Goal: Entertainment & Leisure: Consume media (video, audio)

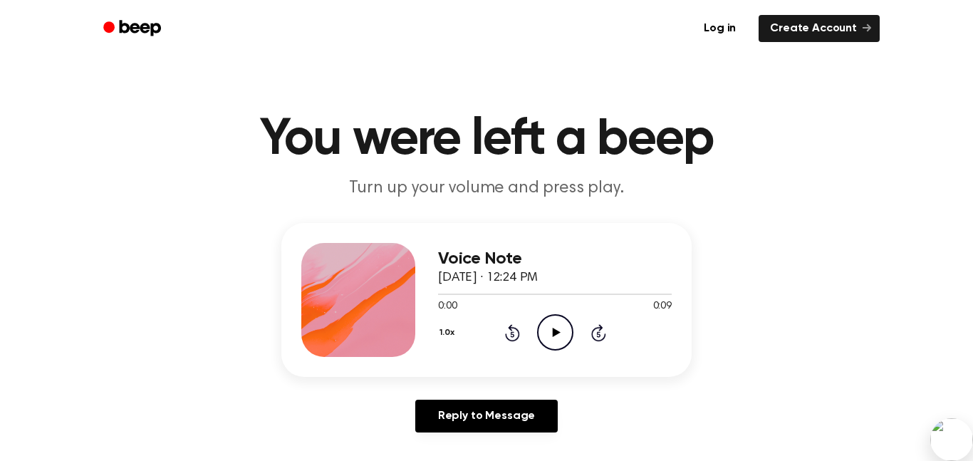
click at [557, 332] on icon at bounding box center [556, 332] width 8 height 9
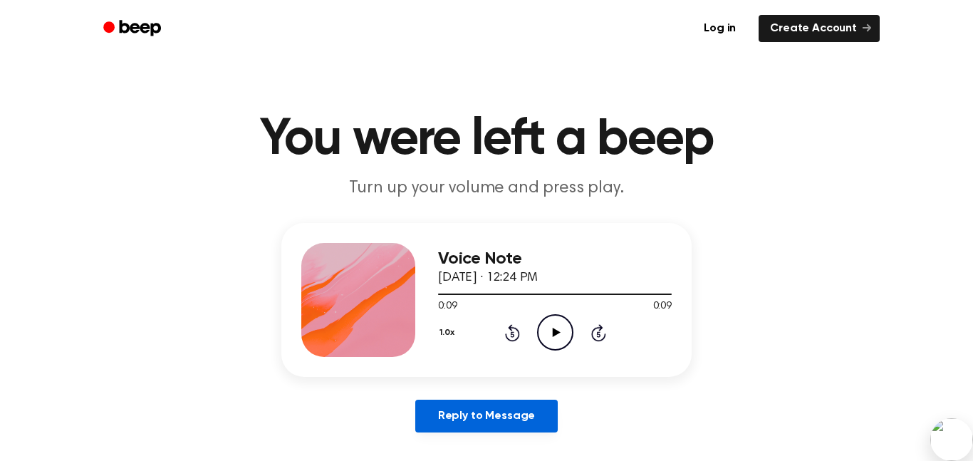
click at [465, 412] on link "Reply to Message" at bounding box center [486, 416] width 143 height 33
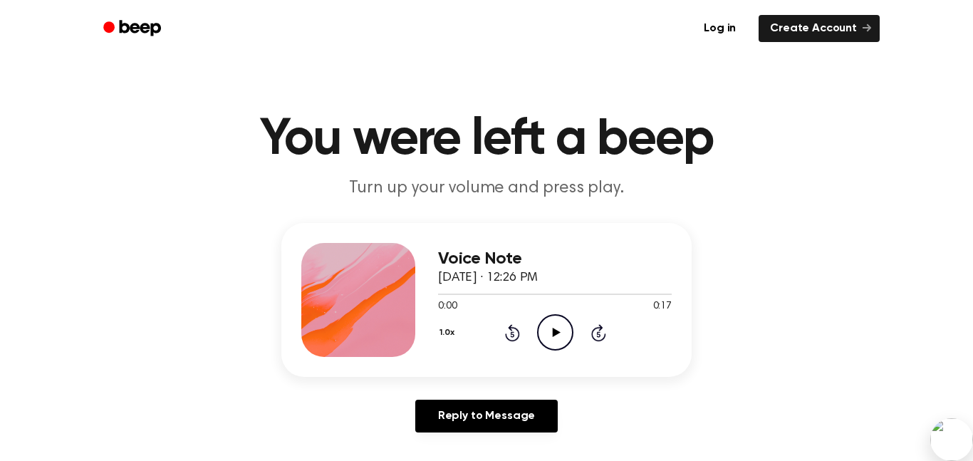
click at [557, 341] on icon "Play Audio" at bounding box center [555, 332] width 36 height 36
click at [549, 325] on icon "Play Audio" at bounding box center [555, 332] width 36 height 36
click at [564, 339] on icon "Play Audio" at bounding box center [555, 332] width 36 height 36
click at [554, 328] on icon "Play Audio" at bounding box center [555, 332] width 36 height 36
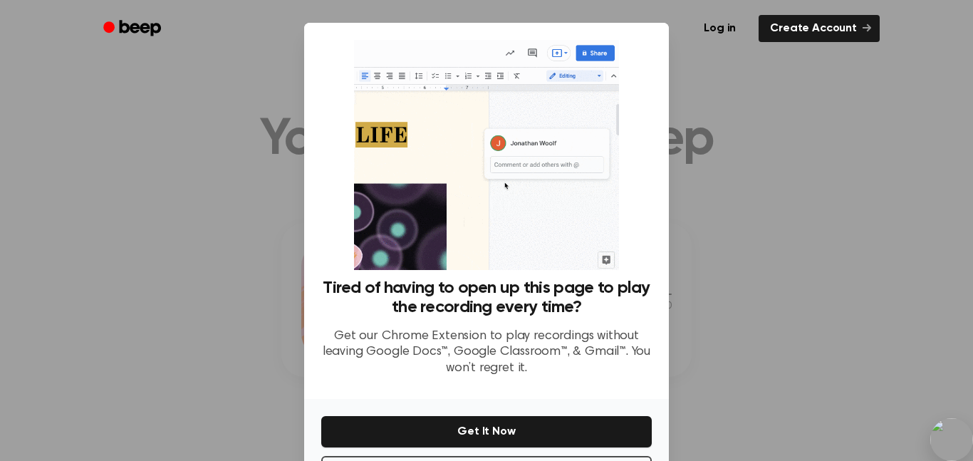
click at [789, 299] on div at bounding box center [486, 230] width 973 height 461
click at [43, 323] on div at bounding box center [486, 230] width 973 height 461
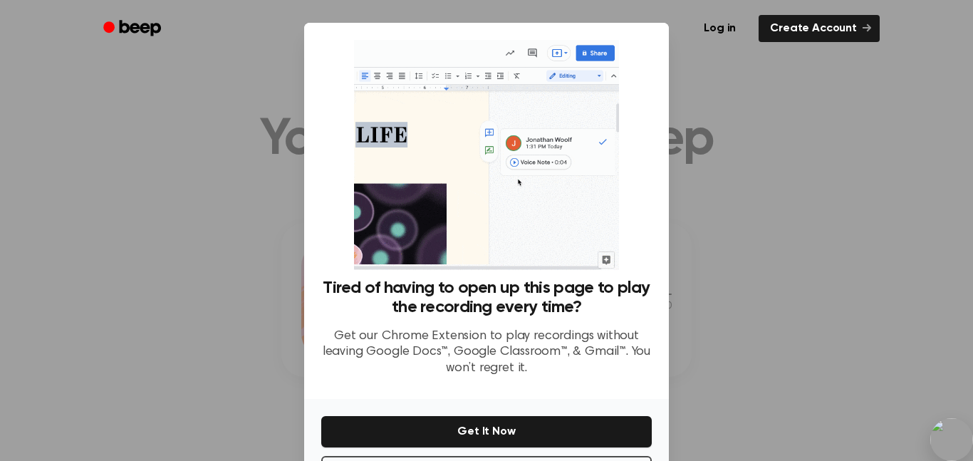
click at [43, 323] on div at bounding box center [486, 230] width 973 height 461
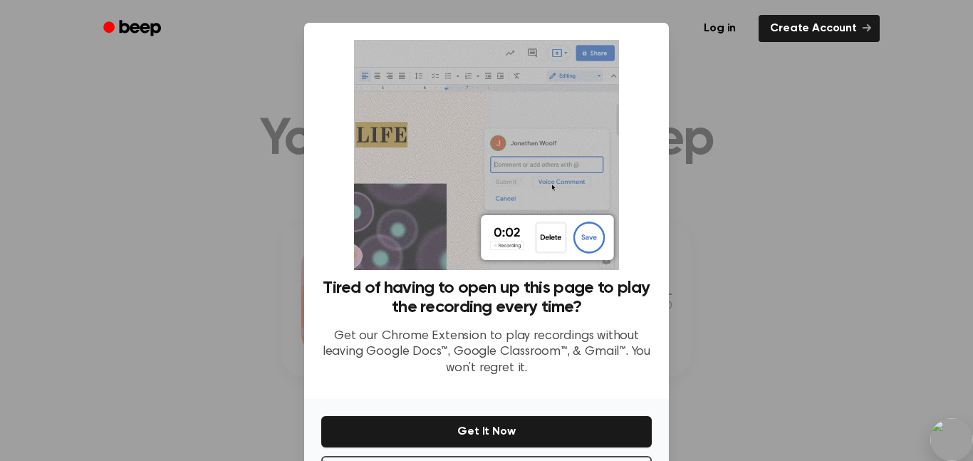
click at [43, 323] on div at bounding box center [486, 230] width 973 height 461
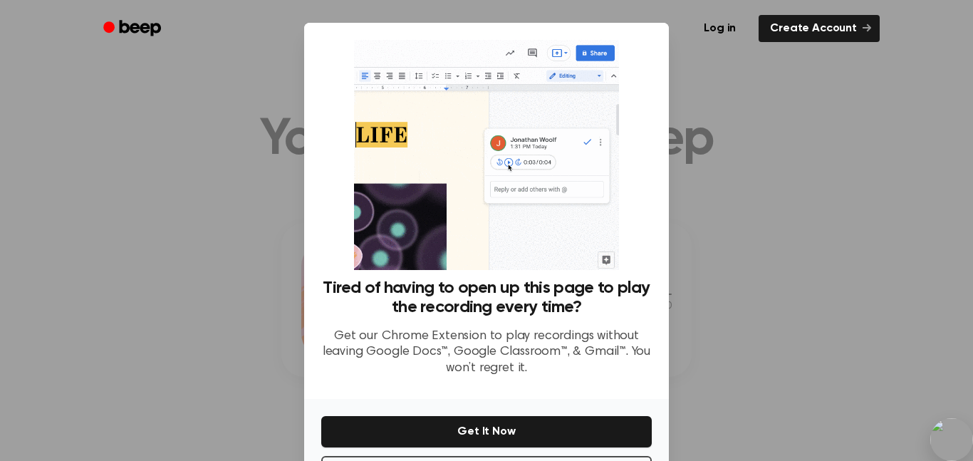
click at [43, 323] on div at bounding box center [486, 230] width 973 height 461
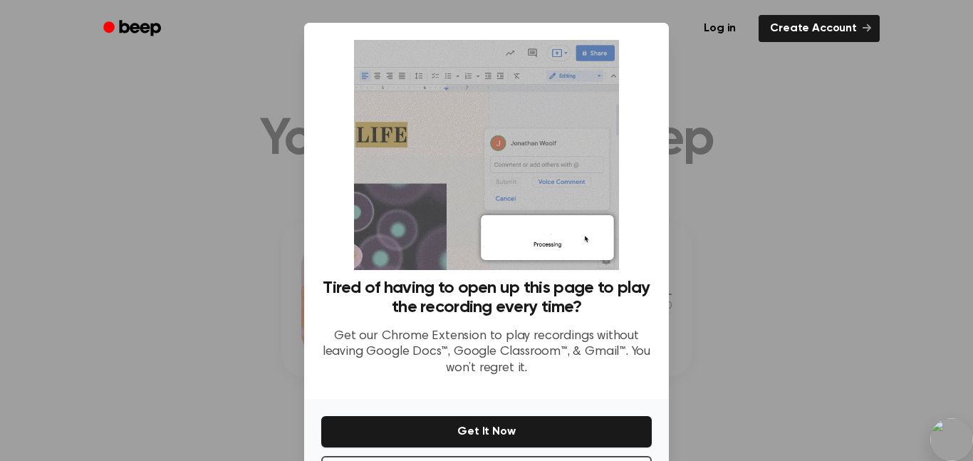
click at [43, 323] on div at bounding box center [486, 230] width 973 height 461
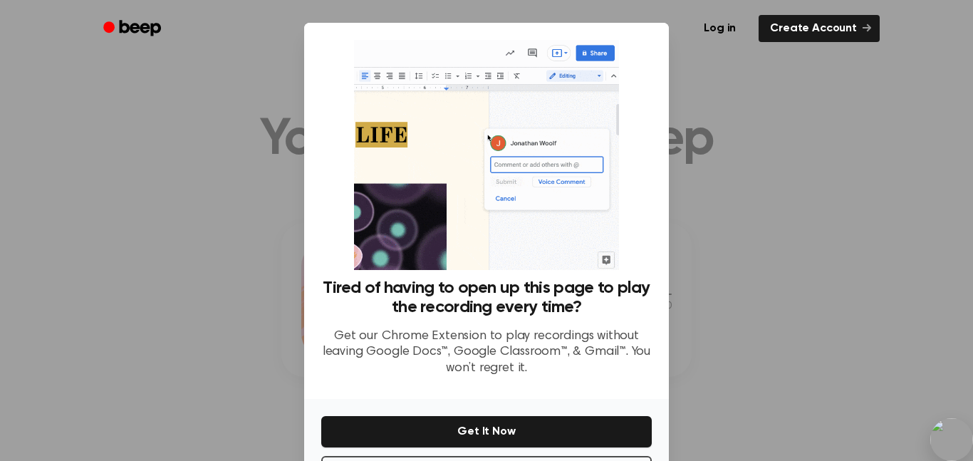
click at [43, 323] on div at bounding box center [486, 230] width 973 height 461
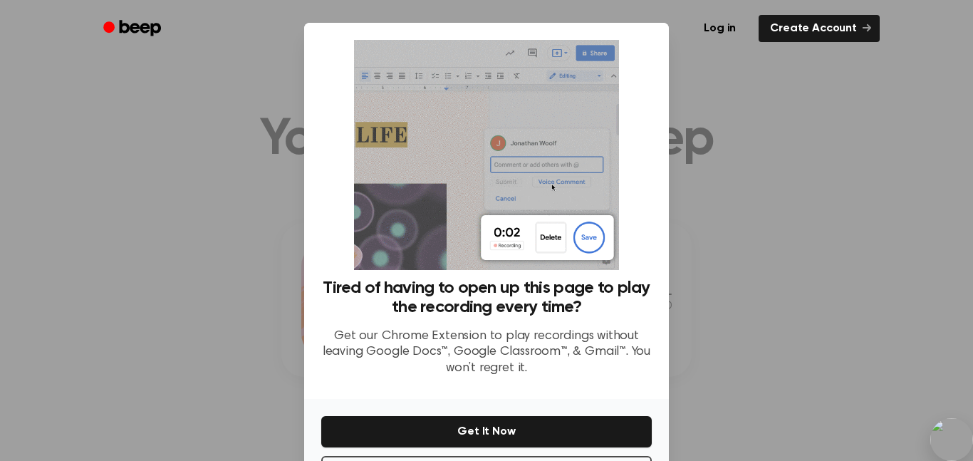
click at [43, 323] on div at bounding box center [486, 230] width 973 height 461
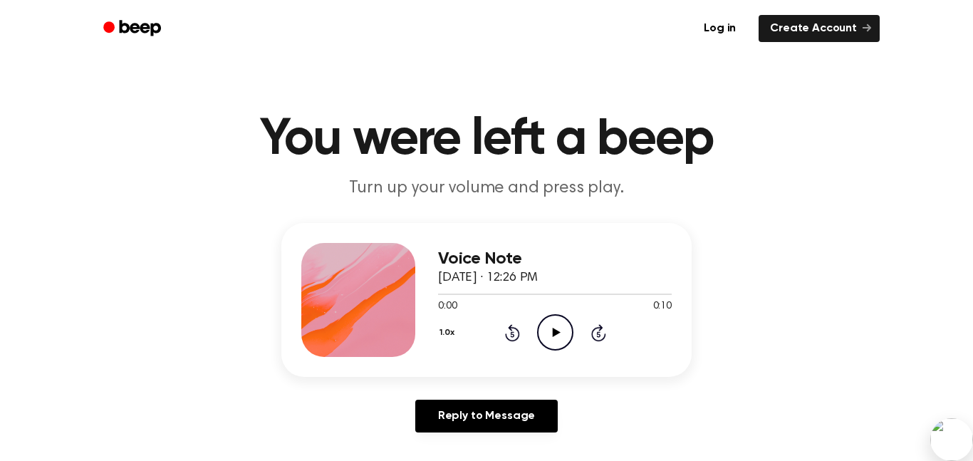
click at [546, 331] on icon "Play Audio" at bounding box center [555, 332] width 36 height 36
click at [547, 326] on icon "Play Audio" at bounding box center [555, 332] width 36 height 36
